Goal: Information Seeking & Learning: Compare options

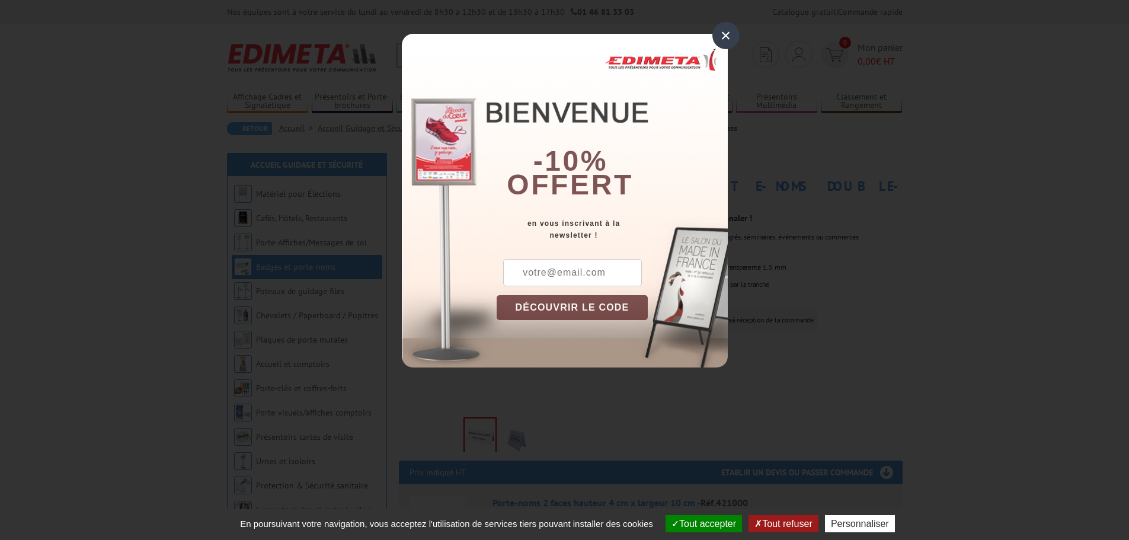
click at [728, 38] on div "×" at bounding box center [725, 35] width 27 height 27
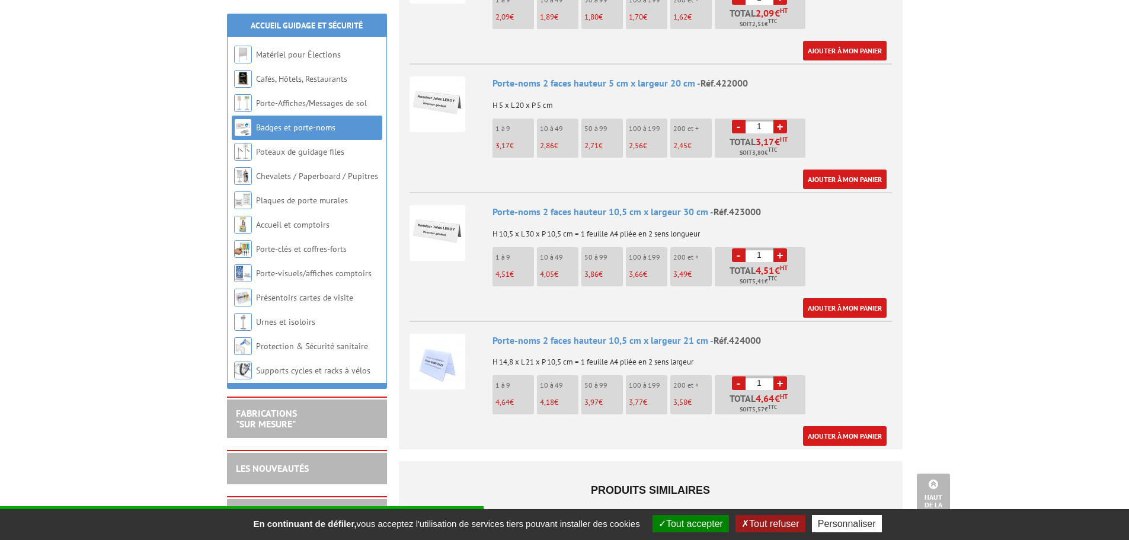
scroll to position [552, 0]
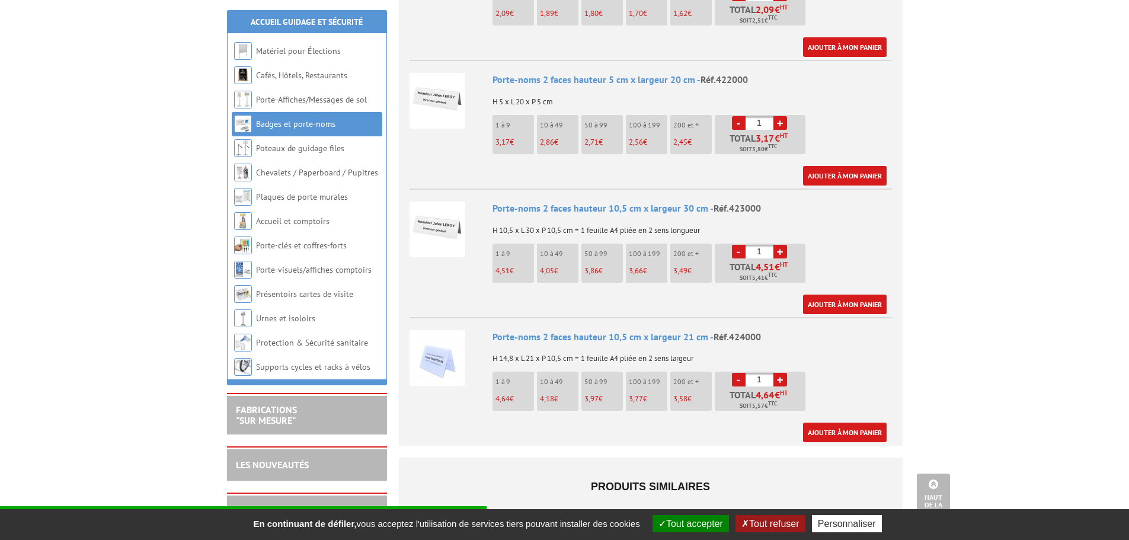
click at [433, 340] on img at bounding box center [437, 358] width 56 height 56
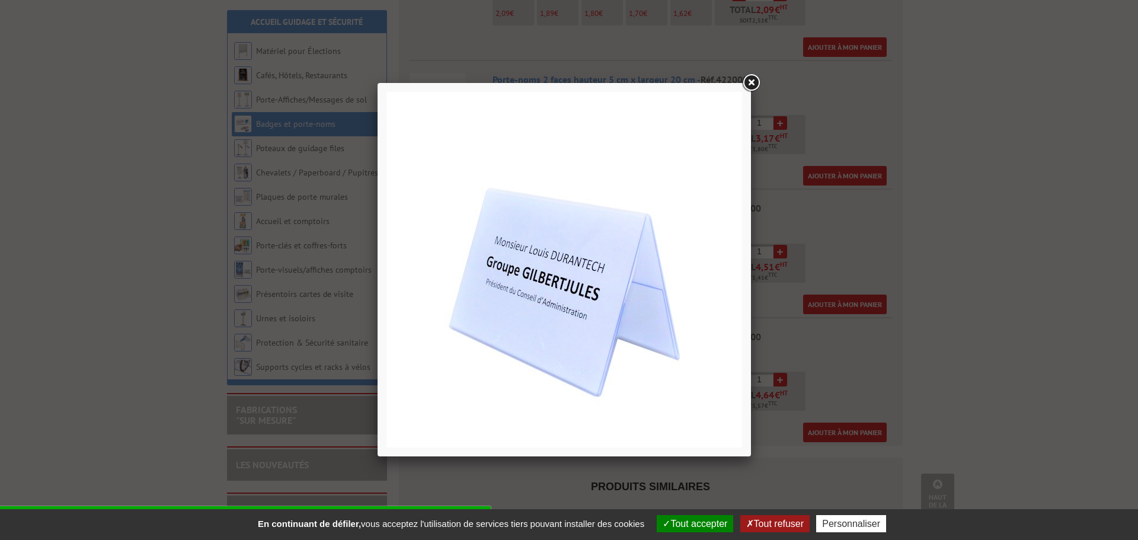
click at [760, 85] on link at bounding box center [750, 82] width 21 height 21
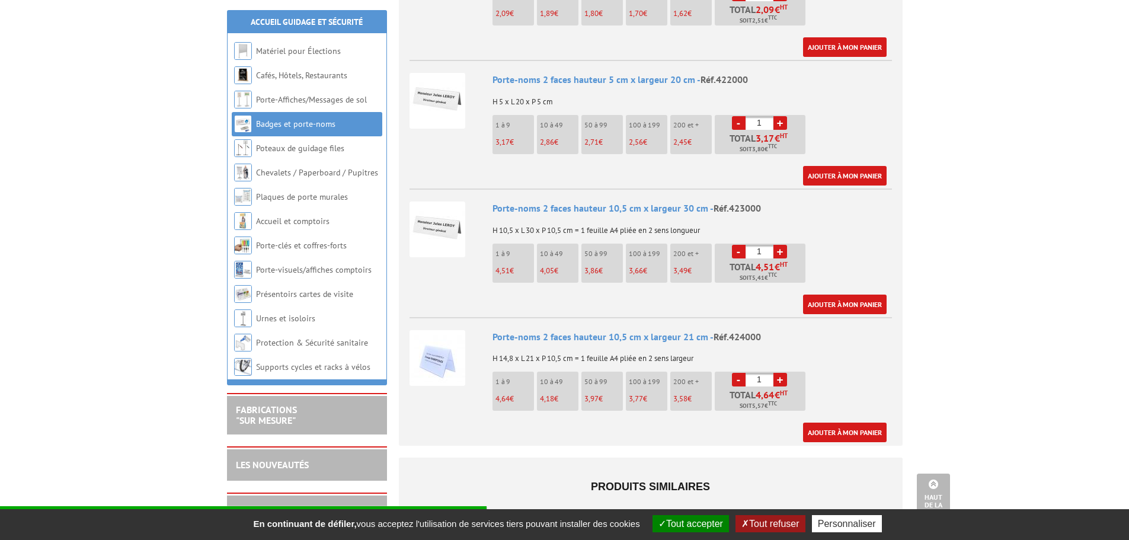
click at [518, 330] on div "Porte-noms 2 faces hauteur 10,5 cm x largeur 21 cm - Réf.424000" at bounding box center [691, 337] width 399 height 14
click at [425, 332] on img at bounding box center [437, 358] width 56 height 56
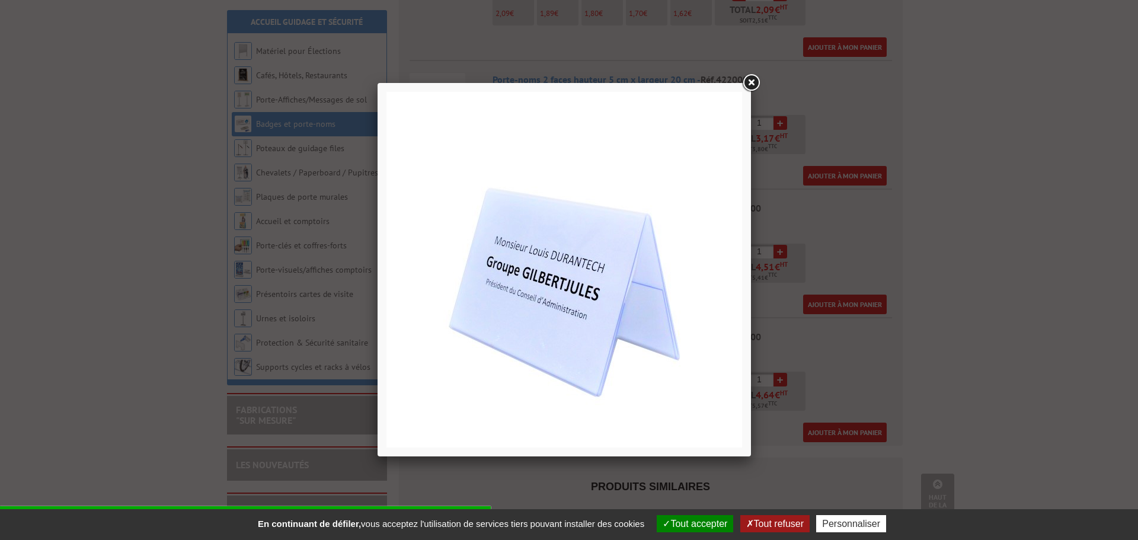
click at [750, 80] on link at bounding box center [750, 82] width 21 height 21
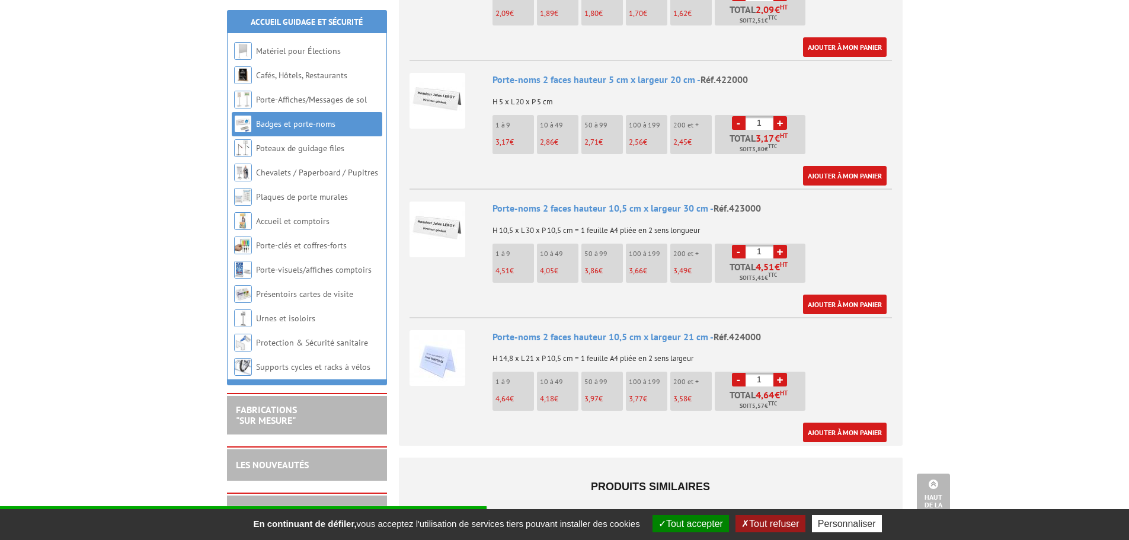
click at [729, 331] on span "Réf.424000" at bounding box center [736, 337] width 47 height 12
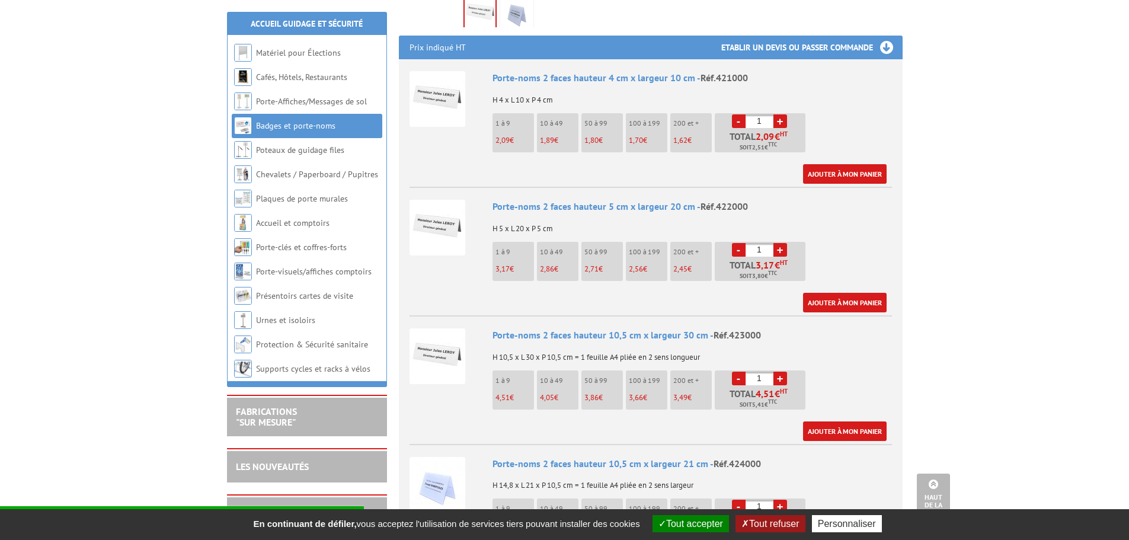
scroll to position [412, 0]
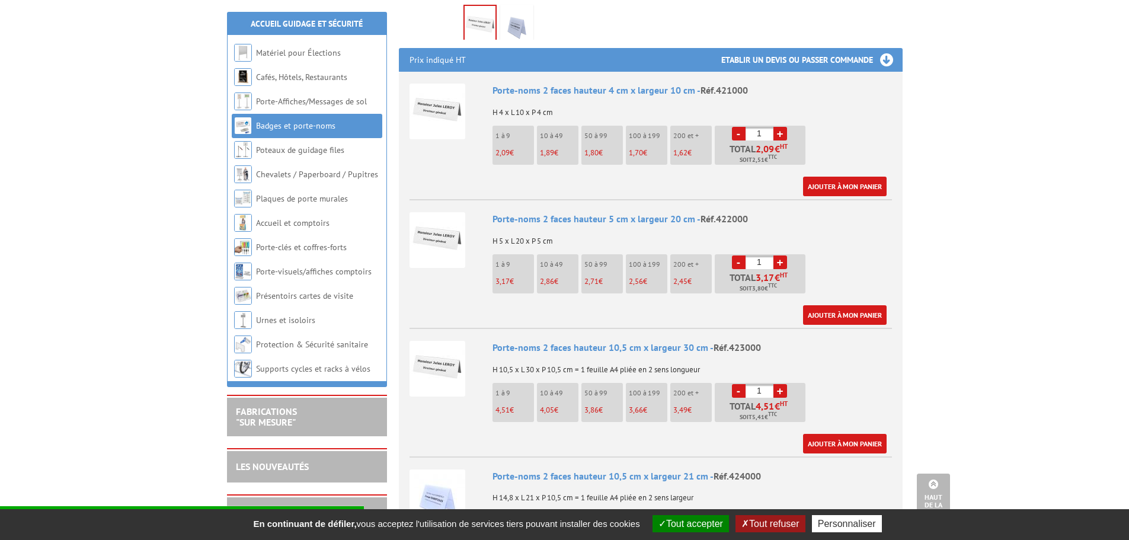
click at [460, 225] on img at bounding box center [437, 240] width 56 height 56
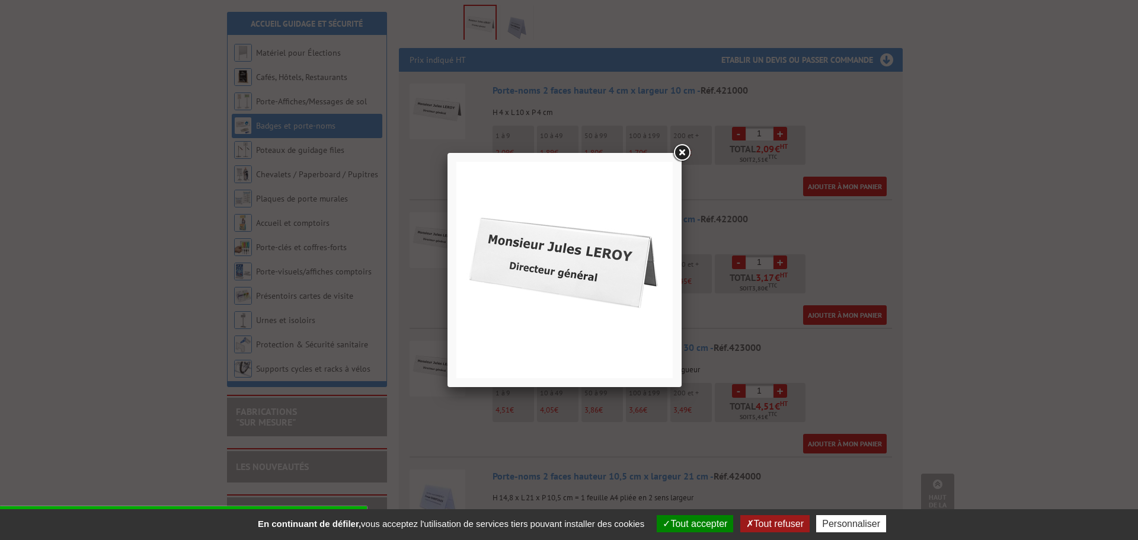
click at [685, 153] on link at bounding box center [681, 152] width 21 height 21
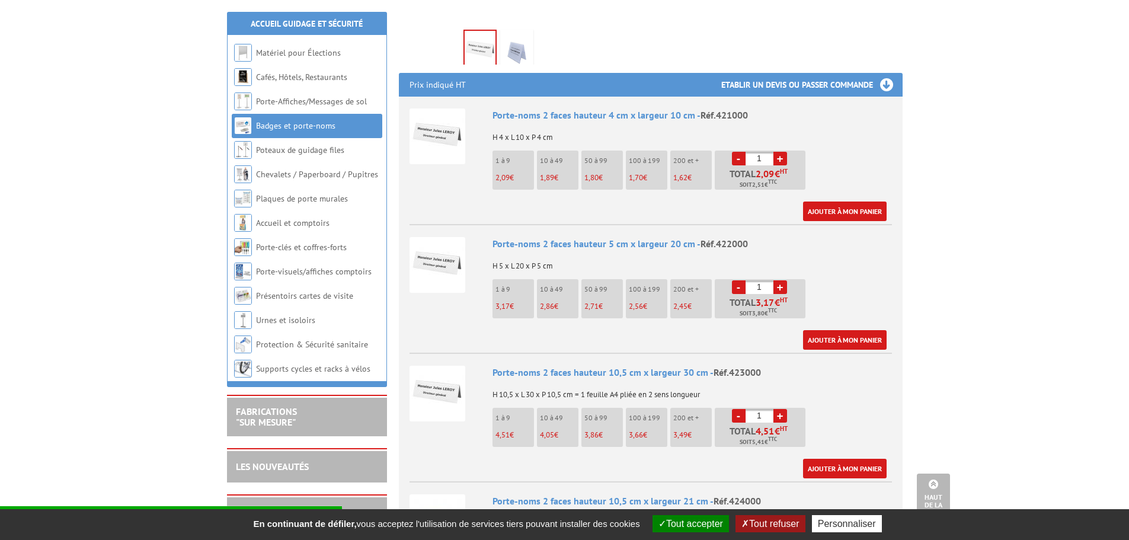
scroll to position [391, 0]
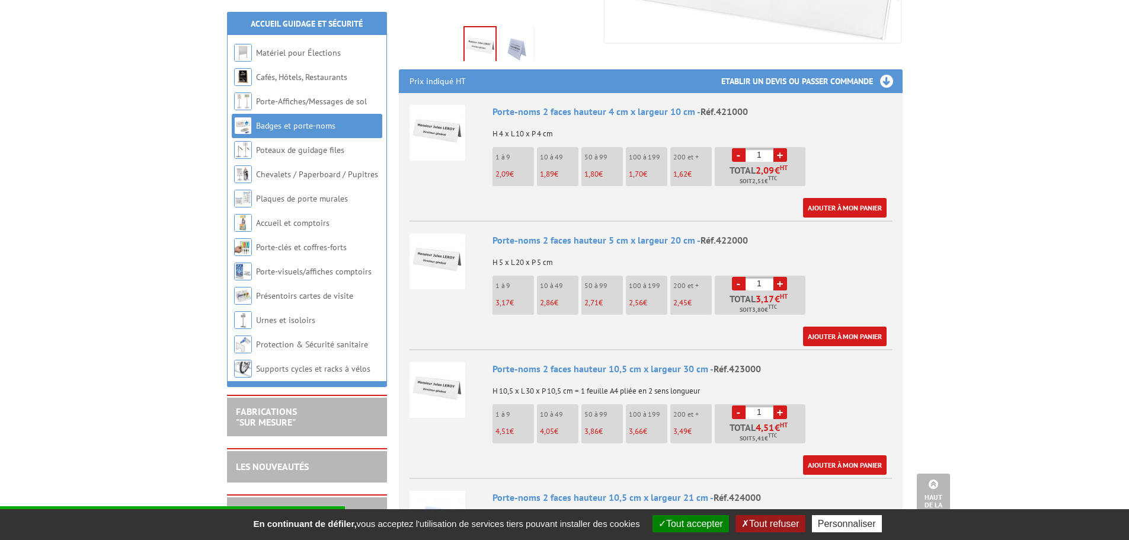
click at [512, 31] on img at bounding box center [516, 46] width 28 height 37
click at [445, 246] on img at bounding box center [437, 261] width 56 height 56
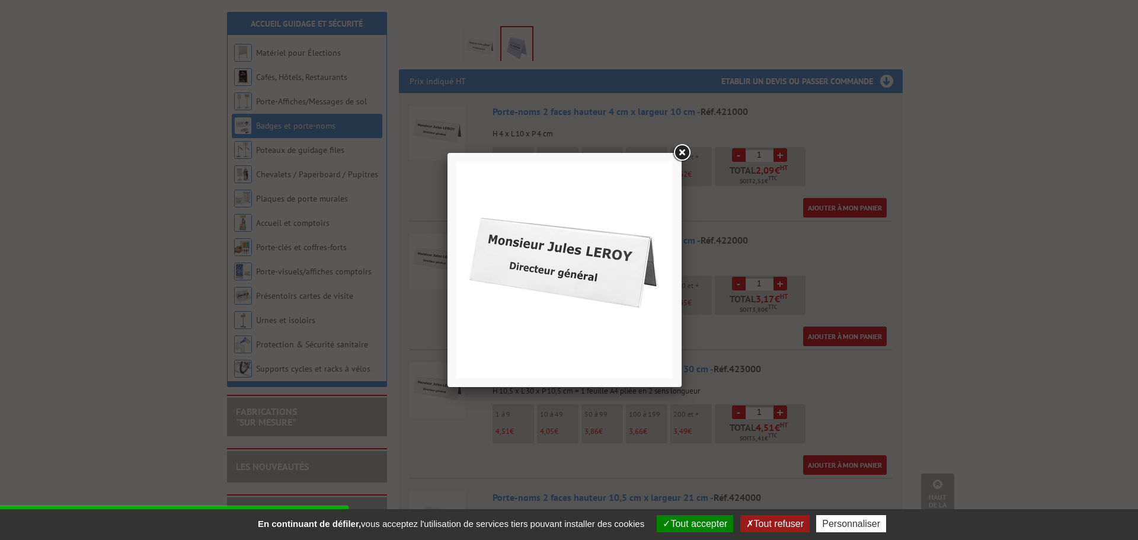
click at [681, 156] on link at bounding box center [681, 152] width 21 height 21
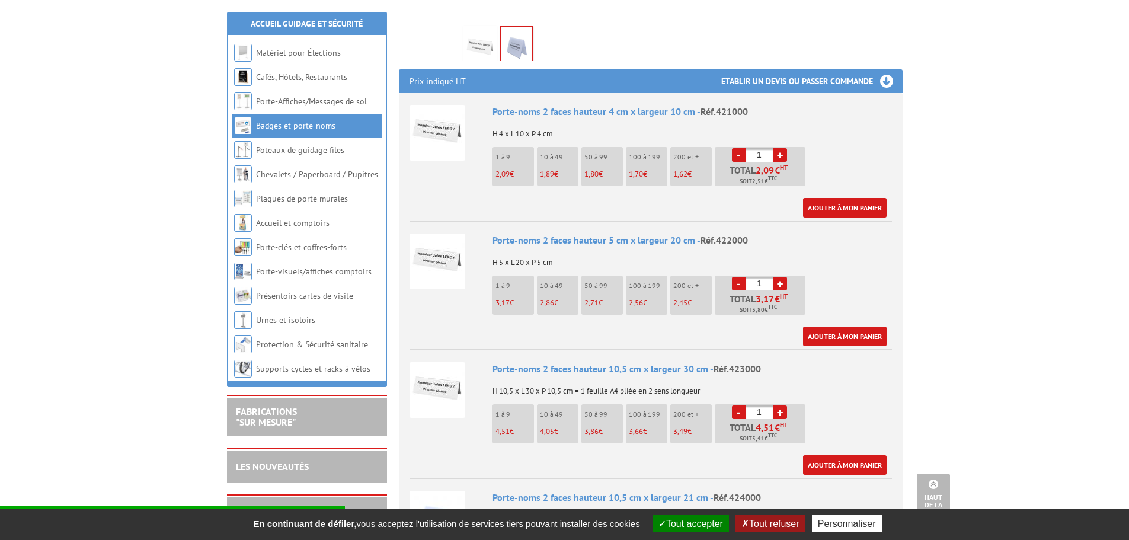
click at [454, 249] on img at bounding box center [437, 261] width 56 height 56
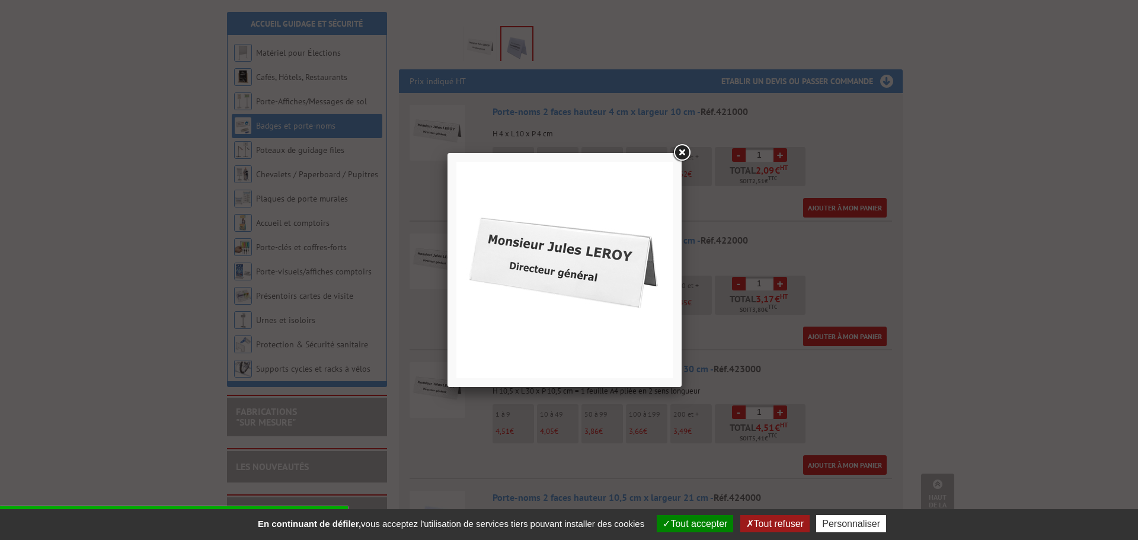
click at [685, 152] on link at bounding box center [681, 152] width 21 height 21
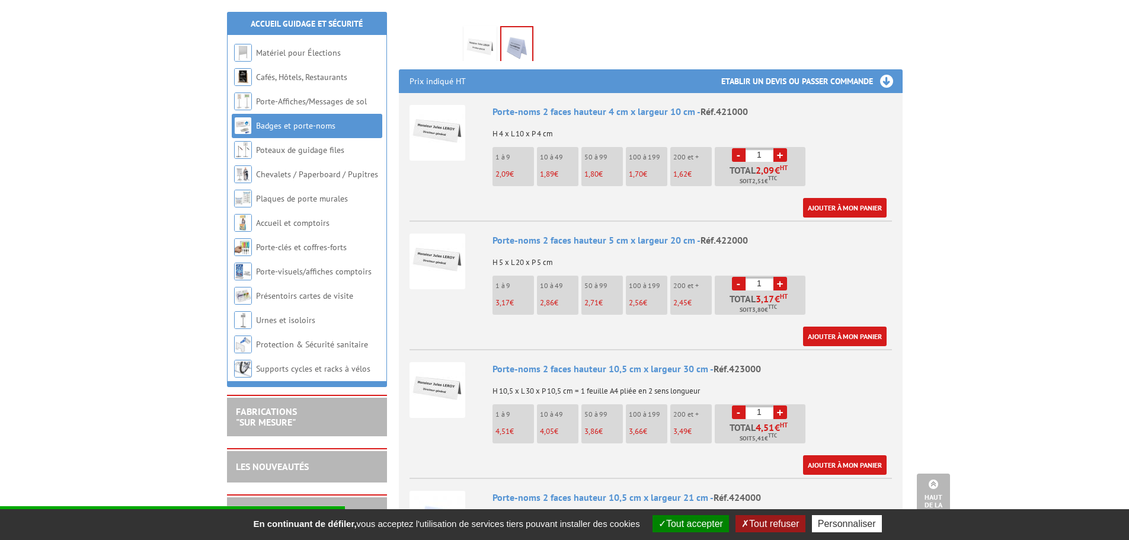
click at [479, 28] on img at bounding box center [480, 46] width 28 height 37
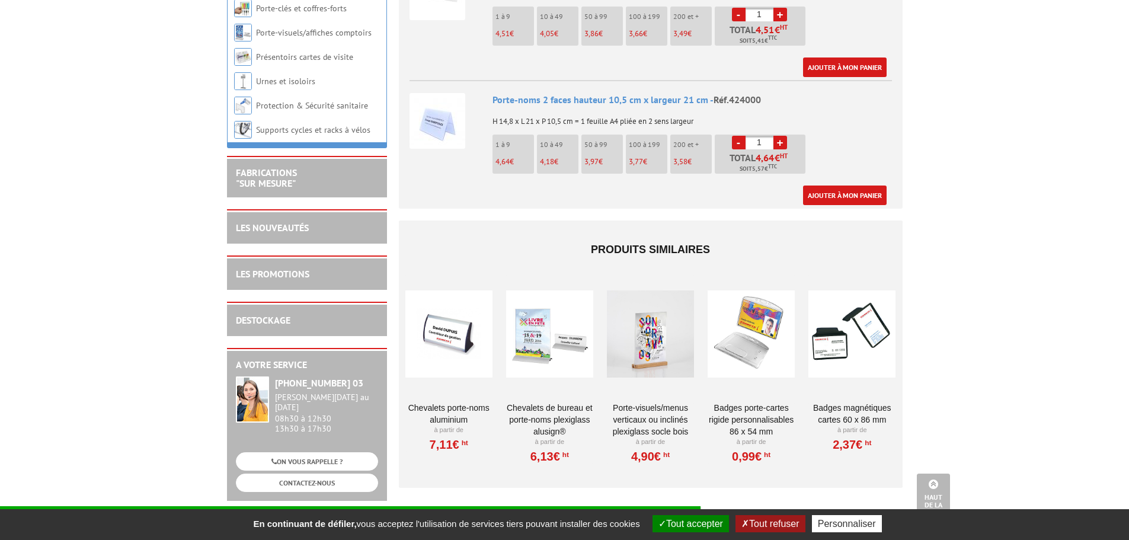
scroll to position [799, 0]
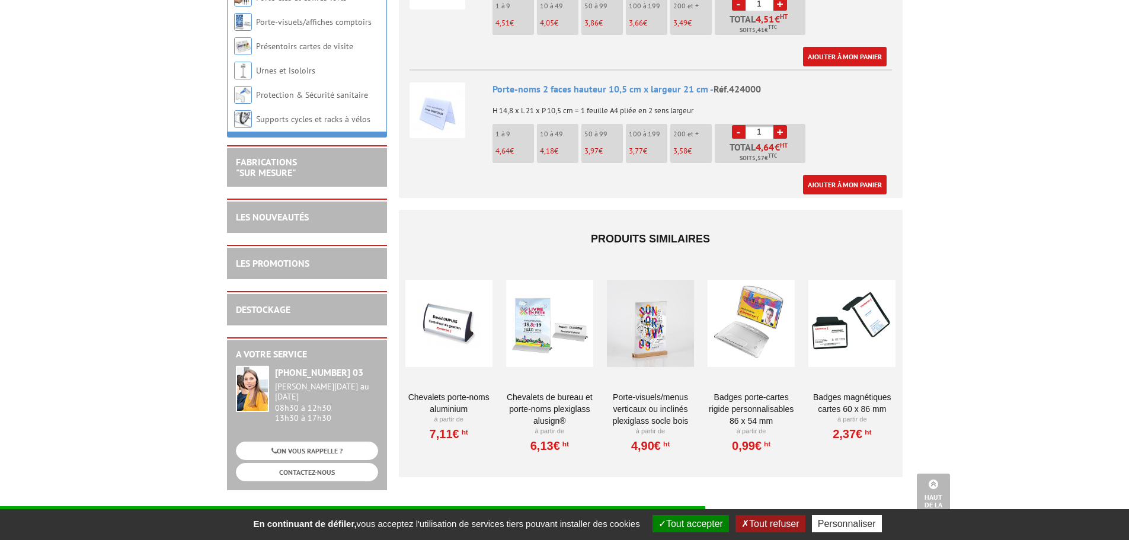
click at [446, 320] on div at bounding box center [448, 323] width 87 height 118
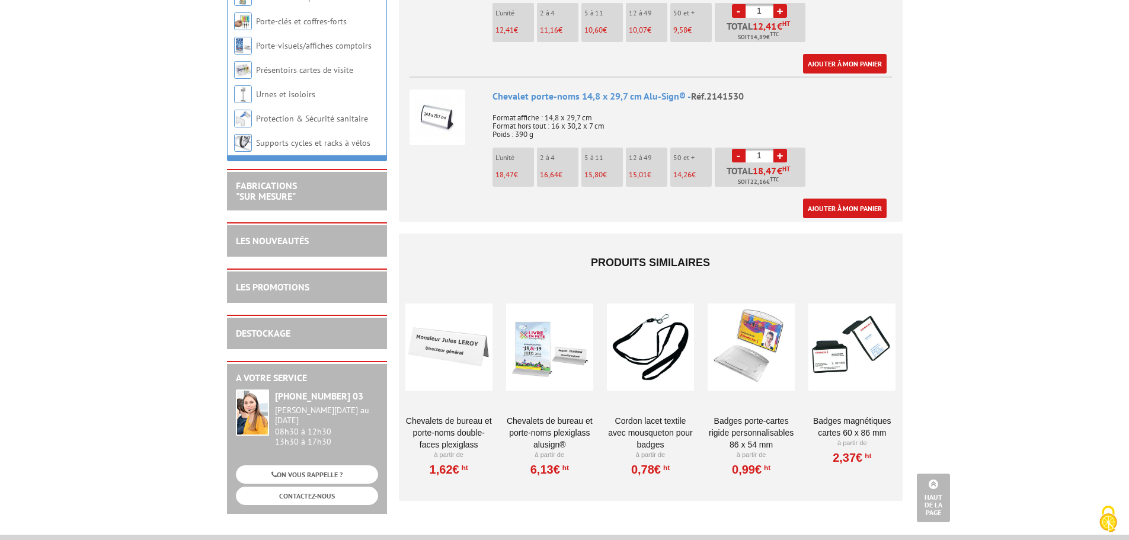
scroll to position [751, 0]
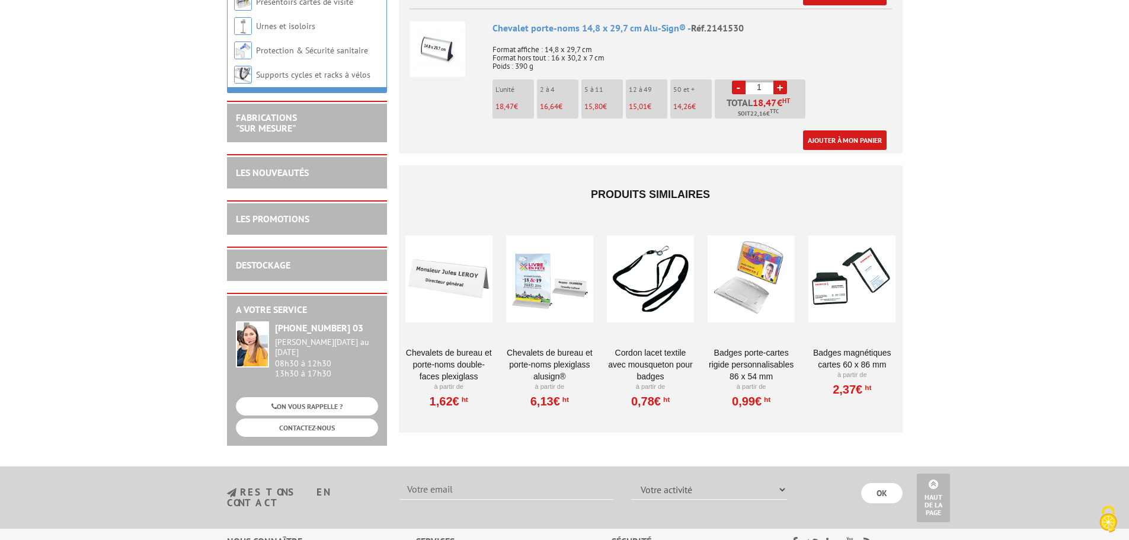
click at [443, 304] on div at bounding box center [448, 278] width 87 height 118
